Goal: Browse casually

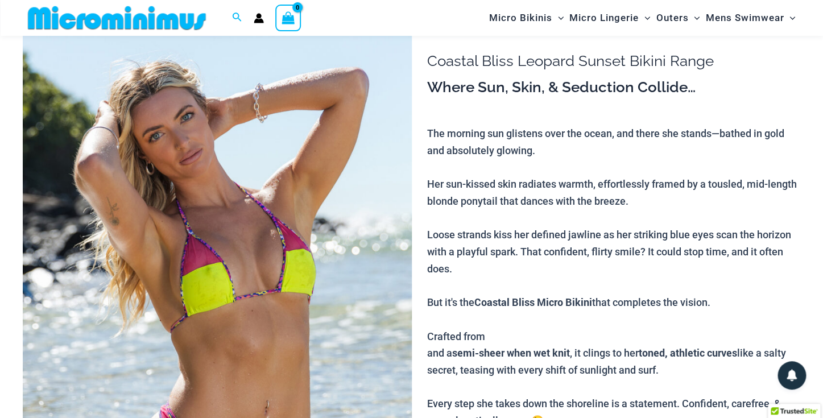
scroll to position [104, 0]
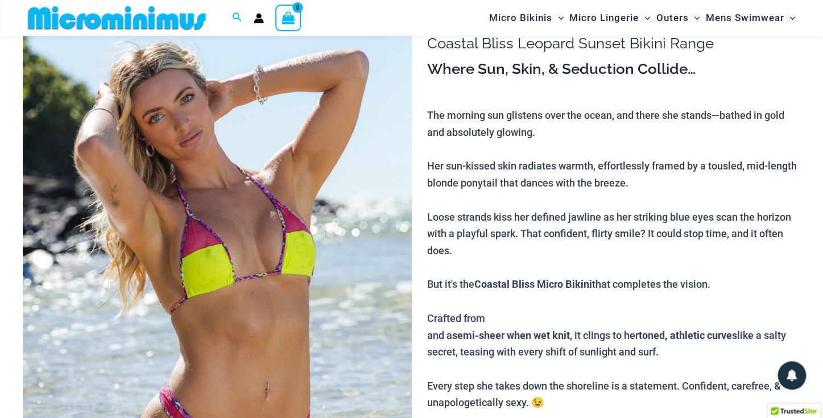
click at [295, 288] on img at bounding box center [217, 292] width 389 height 587
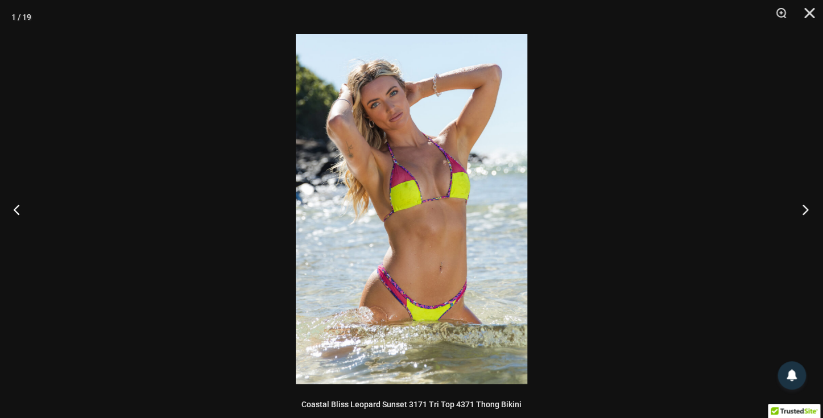
click at [806, 208] on button "Next" at bounding box center [802, 209] width 43 height 57
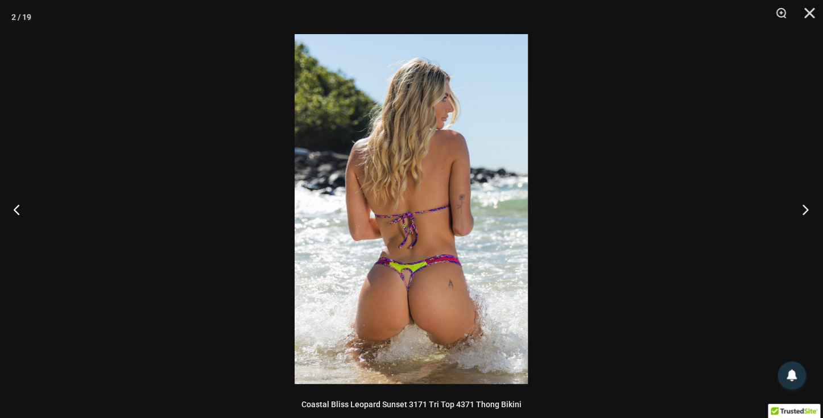
click at [806, 208] on button "Next" at bounding box center [802, 209] width 43 height 57
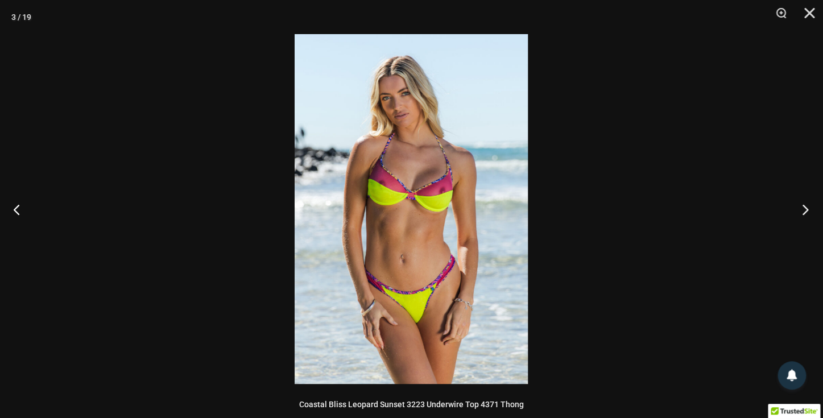
click at [806, 208] on button "Next" at bounding box center [802, 209] width 43 height 57
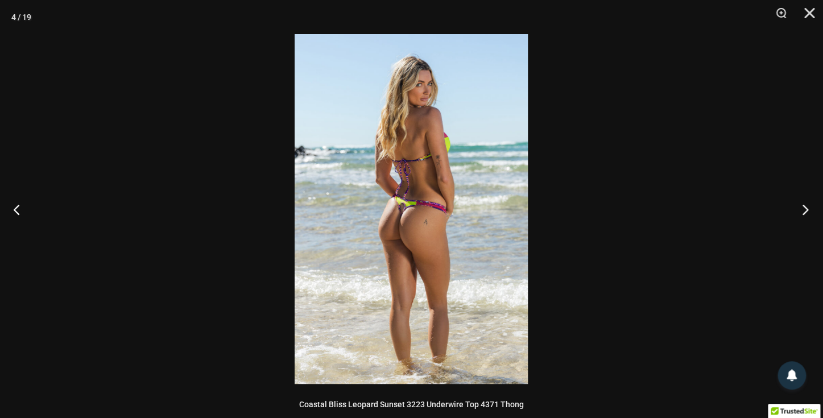
click at [806, 208] on button "Next" at bounding box center [802, 209] width 43 height 57
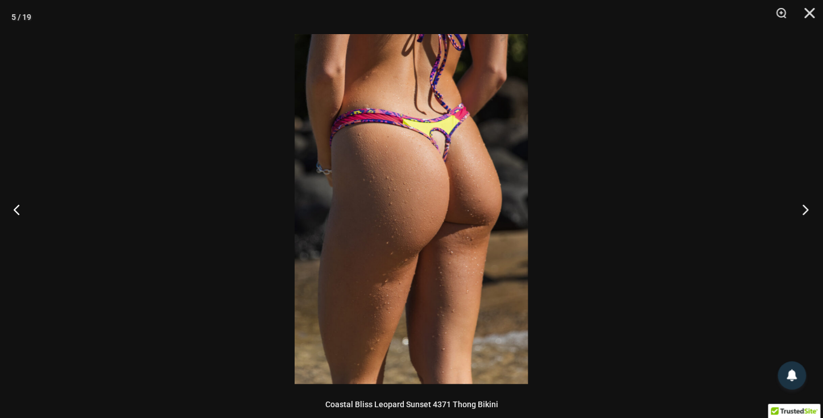
click at [806, 208] on button "Next" at bounding box center [802, 209] width 43 height 57
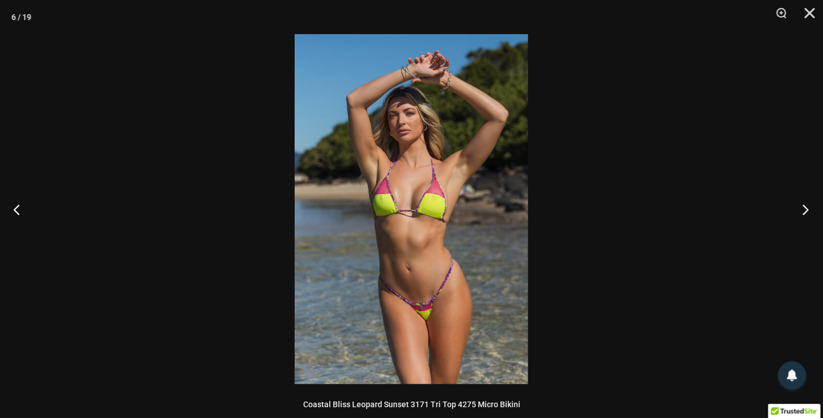
click at [806, 208] on button "Next" at bounding box center [802, 209] width 43 height 57
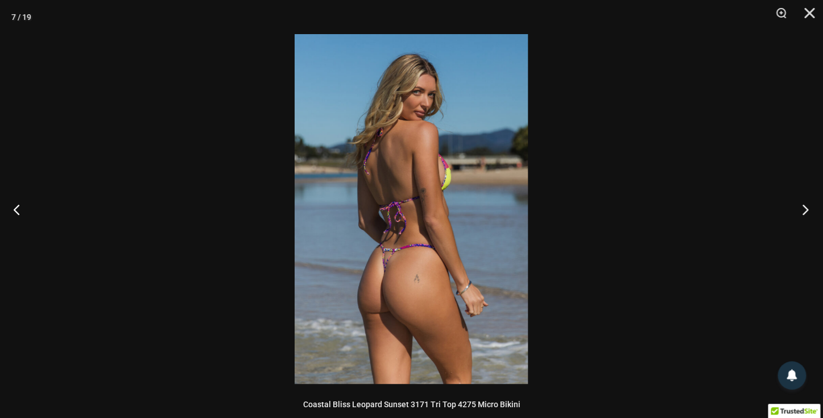
click at [806, 208] on button "Next" at bounding box center [802, 209] width 43 height 57
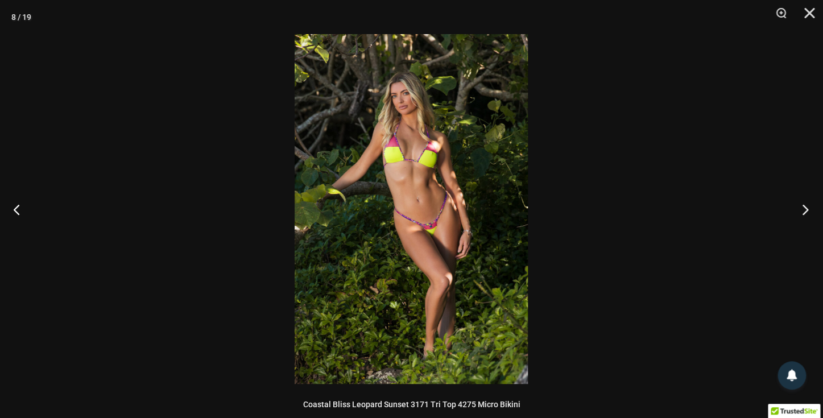
click at [806, 208] on button "Next" at bounding box center [802, 209] width 43 height 57
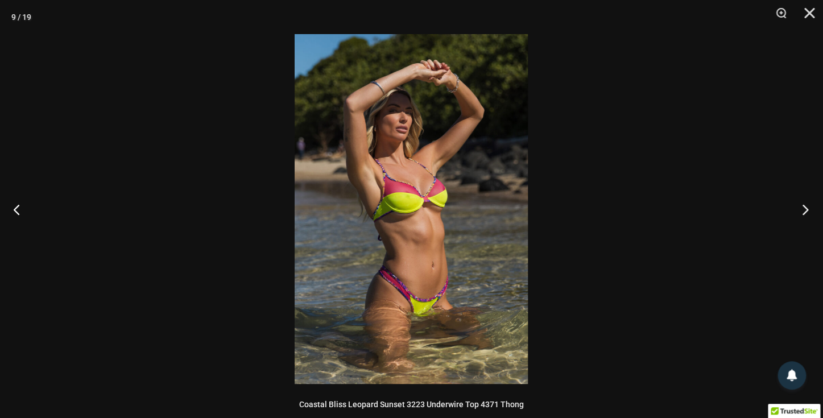
click at [806, 208] on button "Next" at bounding box center [802, 209] width 43 height 57
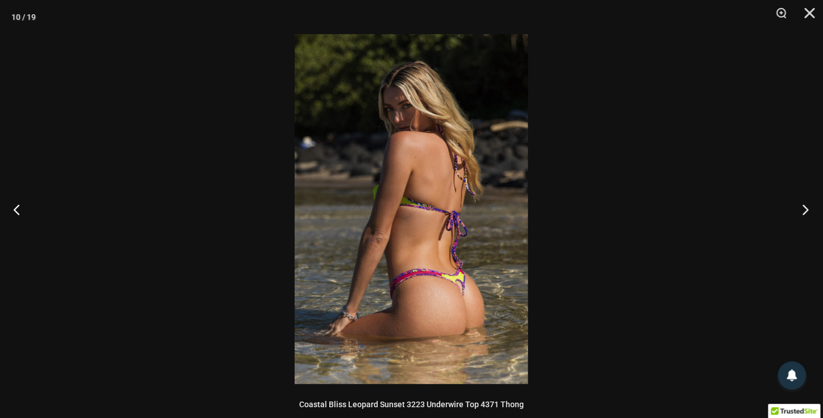
click at [806, 208] on button "Next" at bounding box center [802, 209] width 43 height 57
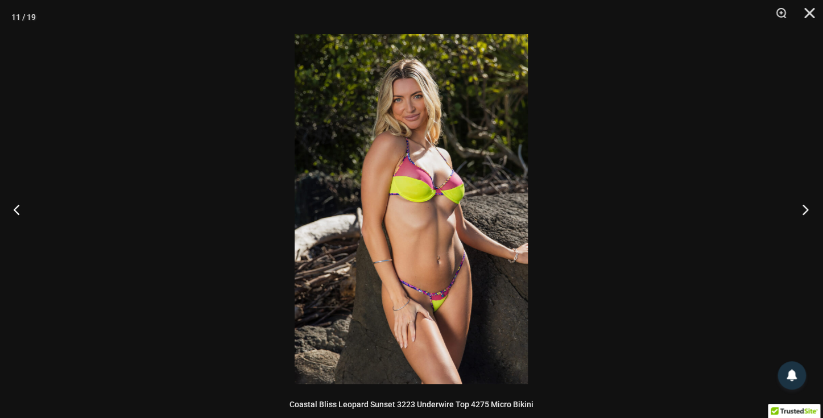
click at [806, 209] on button "Next" at bounding box center [802, 209] width 43 height 57
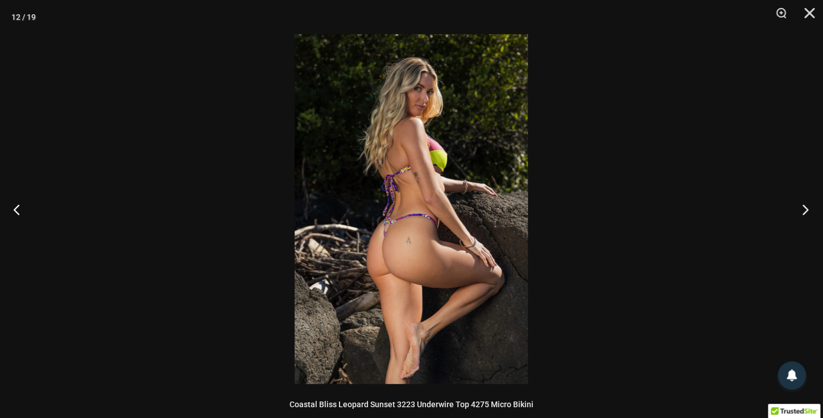
click at [806, 208] on button "Next" at bounding box center [802, 209] width 43 height 57
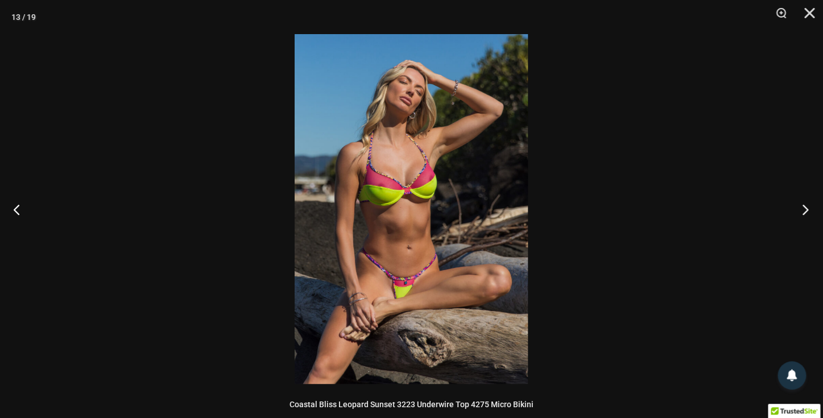
click at [806, 208] on button "Next" at bounding box center [802, 209] width 43 height 57
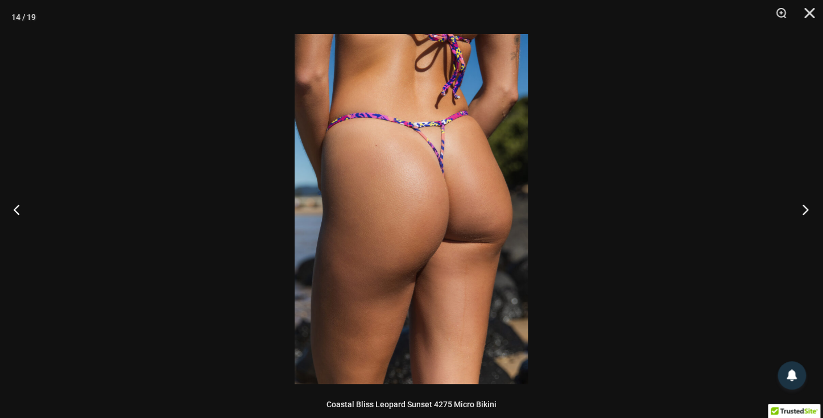
click at [806, 208] on button "Next" at bounding box center [802, 209] width 43 height 57
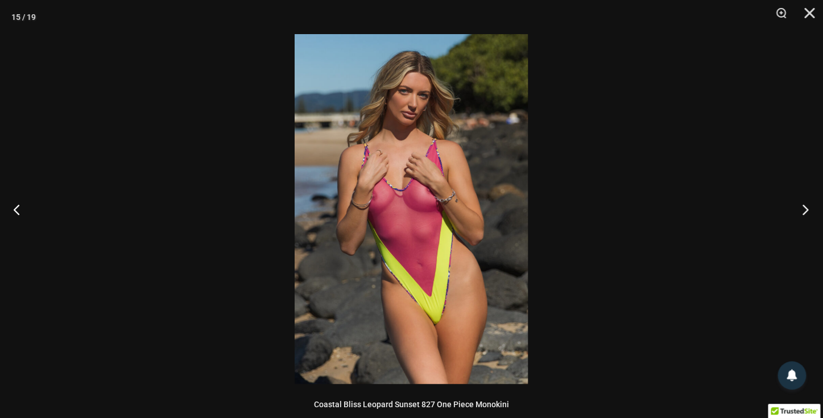
click at [806, 208] on button "Next" at bounding box center [802, 209] width 43 height 57
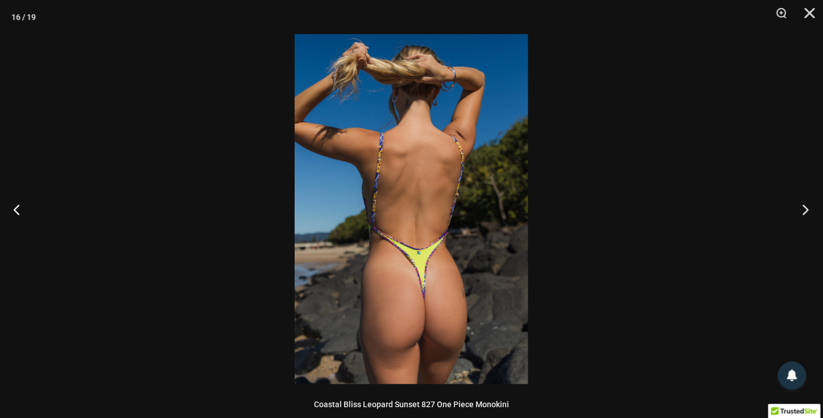
click at [806, 208] on button "Next" at bounding box center [802, 209] width 43 height 57
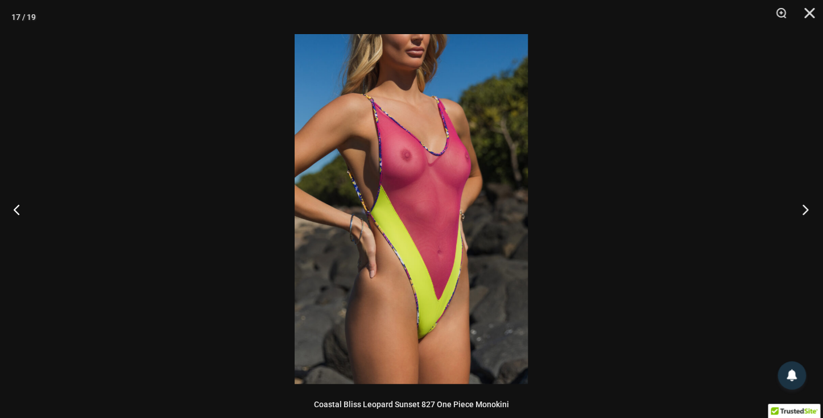
click at [806, 208] on button "Next" at bounding box center [802, 209] width 43 height 57
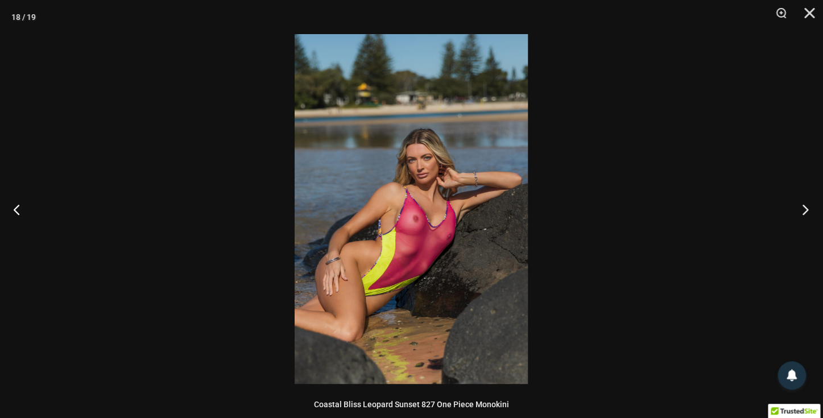
click at [806, 208] on button "Next" at bounding box center [802, 209] width 43 height 57
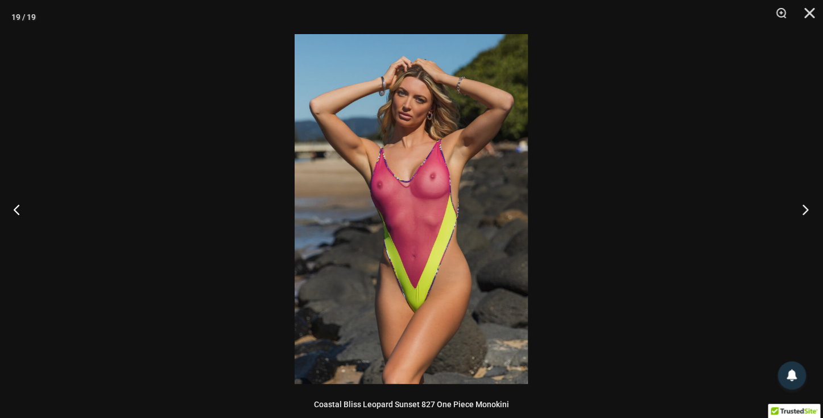
click at [806, 208] on button "Next" at bounding box center [802, 209] width 43 height 57
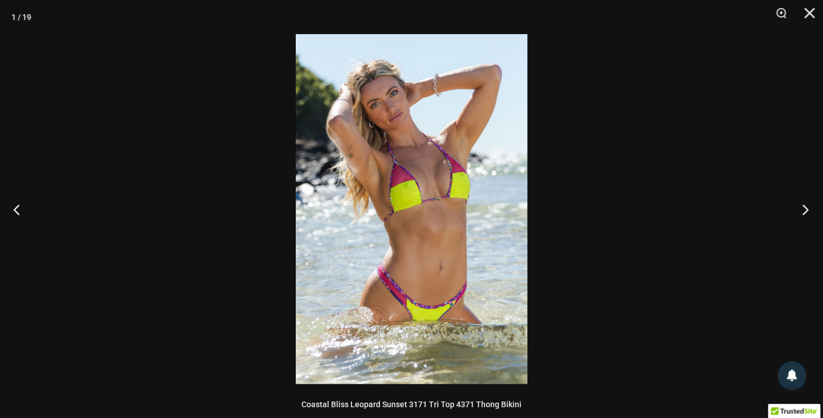
click at [806, 208] on button "Next" at bounding box center [802, 209] width 43 height 57
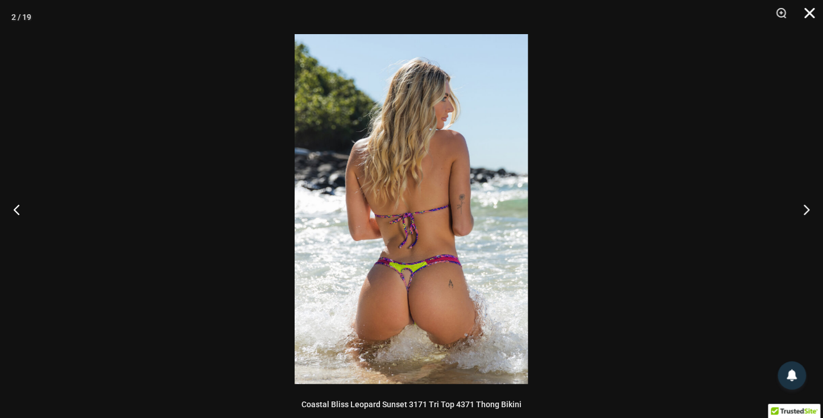
click at [811, 10] on button "Close" at bounding box center [805, 17] width 28 height 34
